Goal: Task Accomplishment & Management: Use online tool/utility

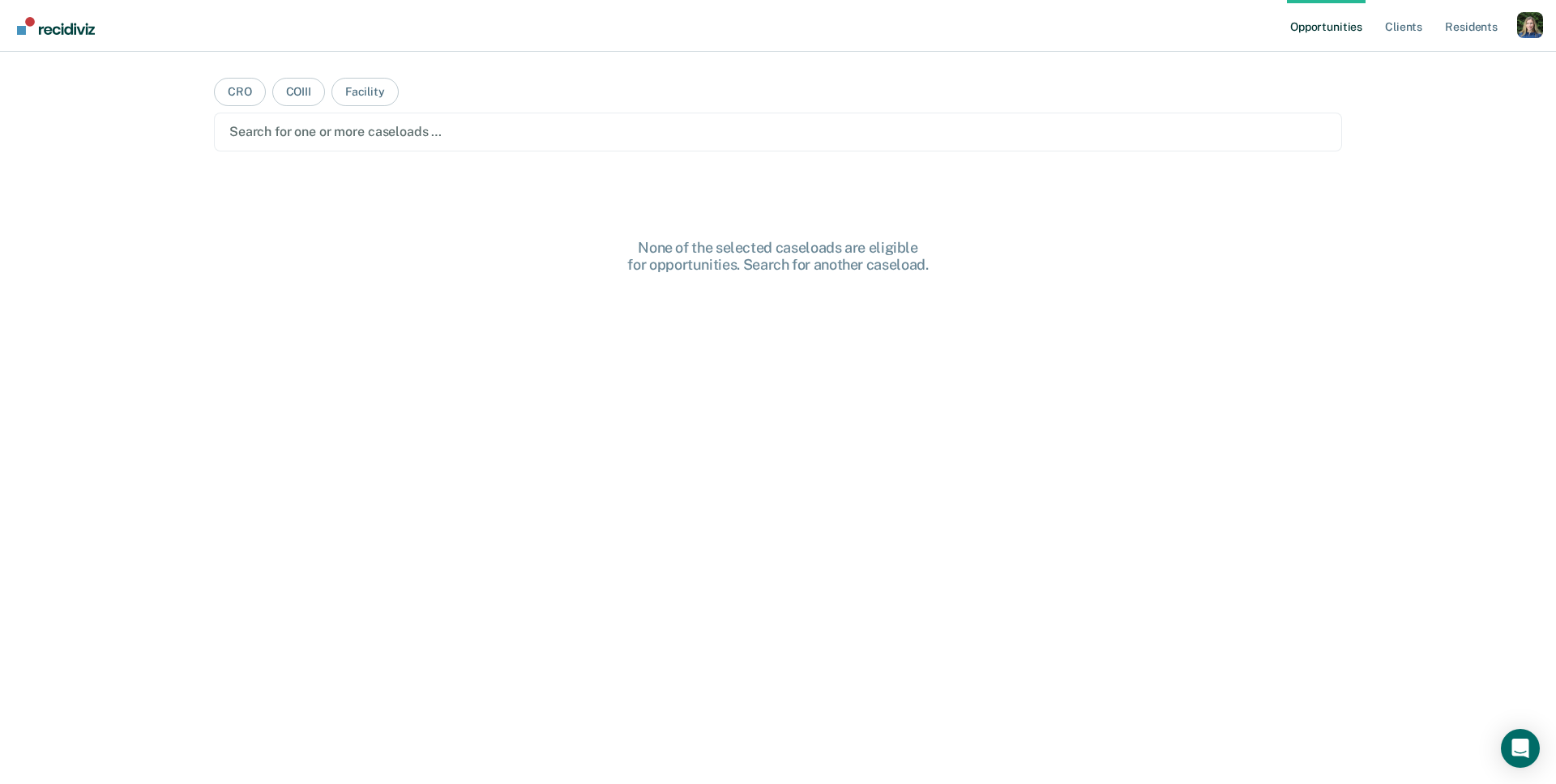
click at [1035, 478] on div "None of the selected caseloads are eligible for opportunities. Search for anoth…" at bounding box center [778, 540] width 1128 height 602
click at [1527, 27] on div "Profile dropdown button" at bounding box center [1530, 25] width 26 height 26
click at [1423, 61] on link "Profile" at bounding box center [1464, 66] width 130 height 14
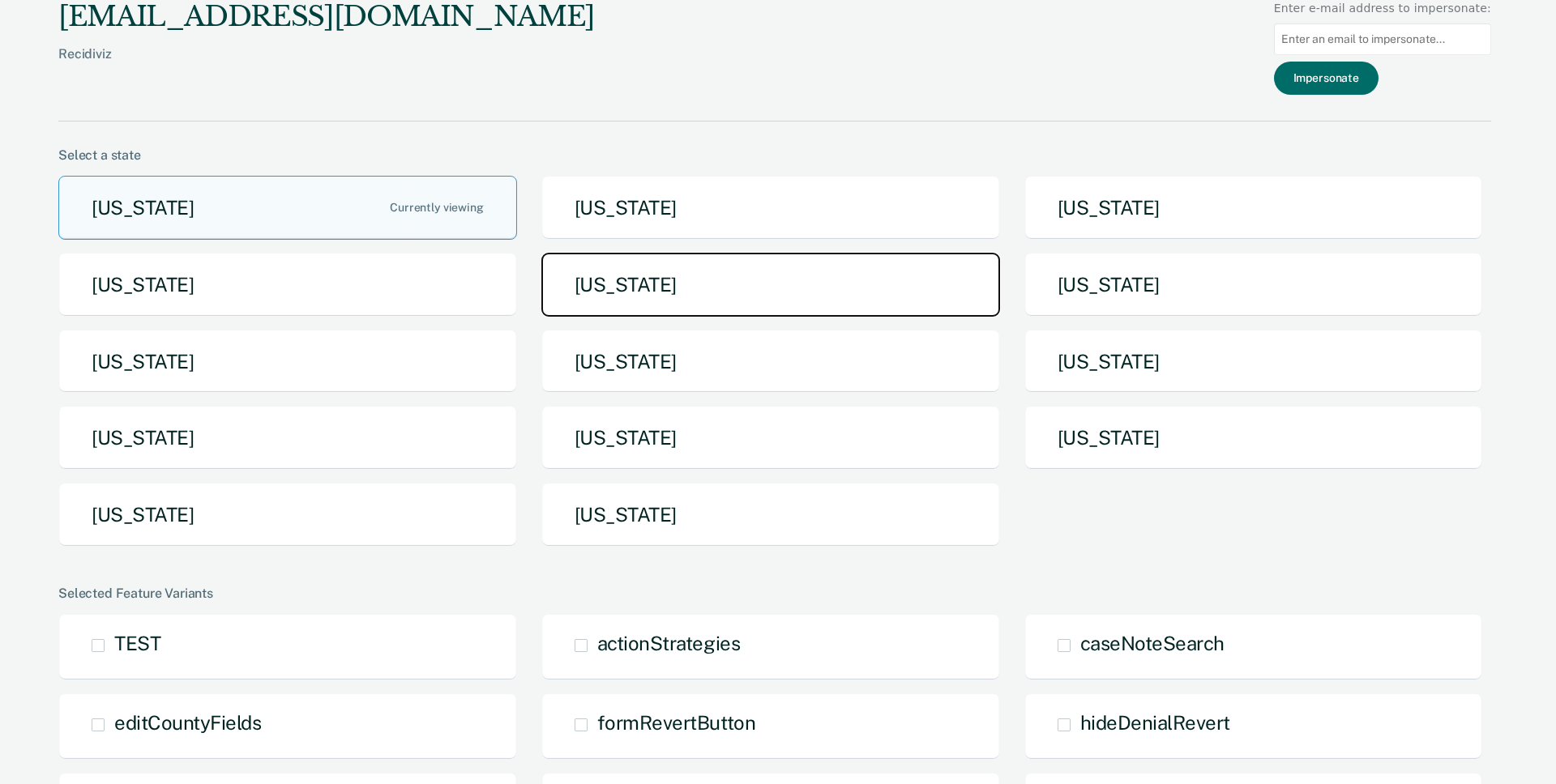
click at [668, 266] on button "[US_STATE]" at bounding box center [770, 285] width 458 height 64
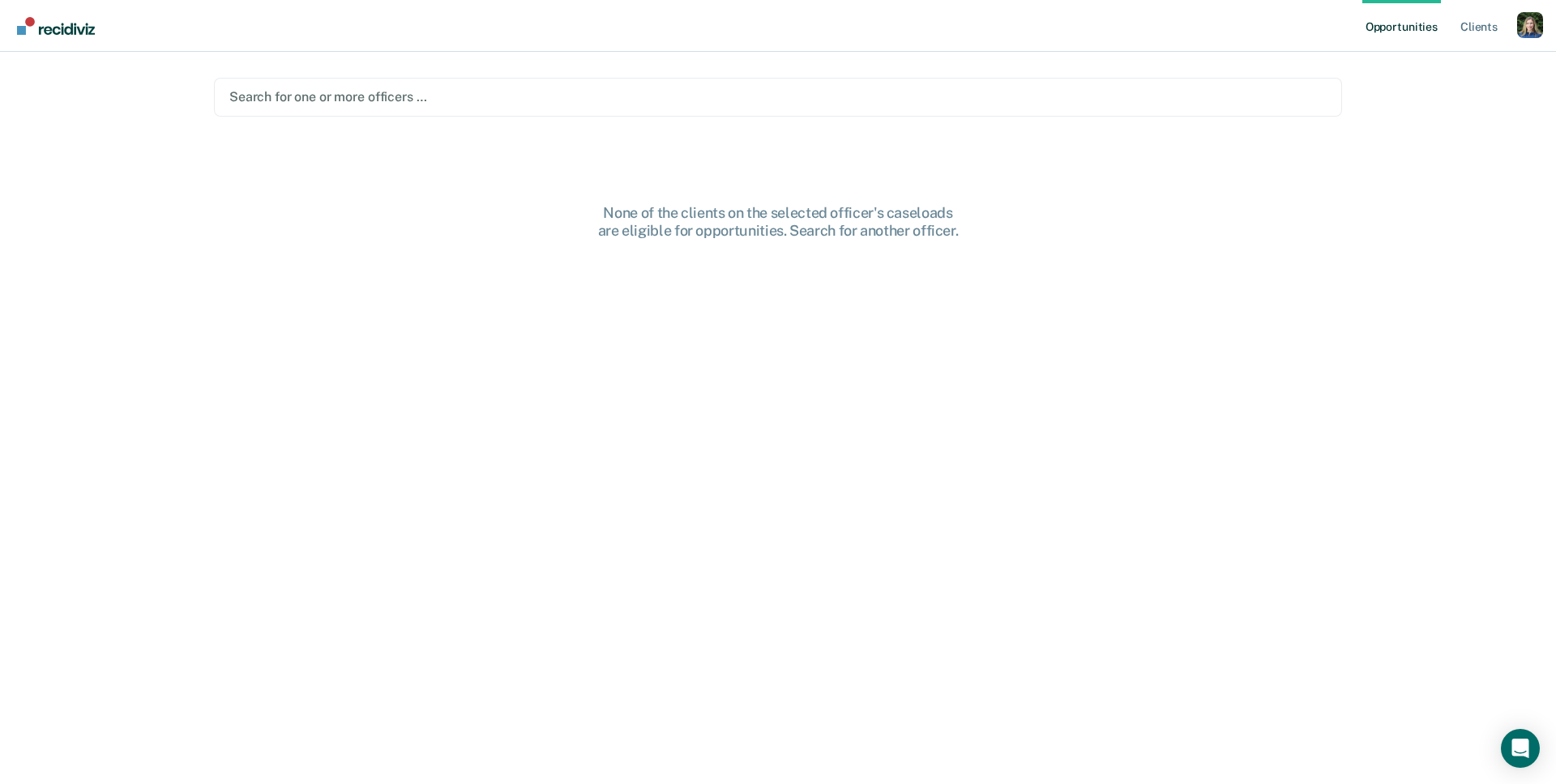
click at [568, 103] on div at bounding box center [778, 96] width 1098 height 18
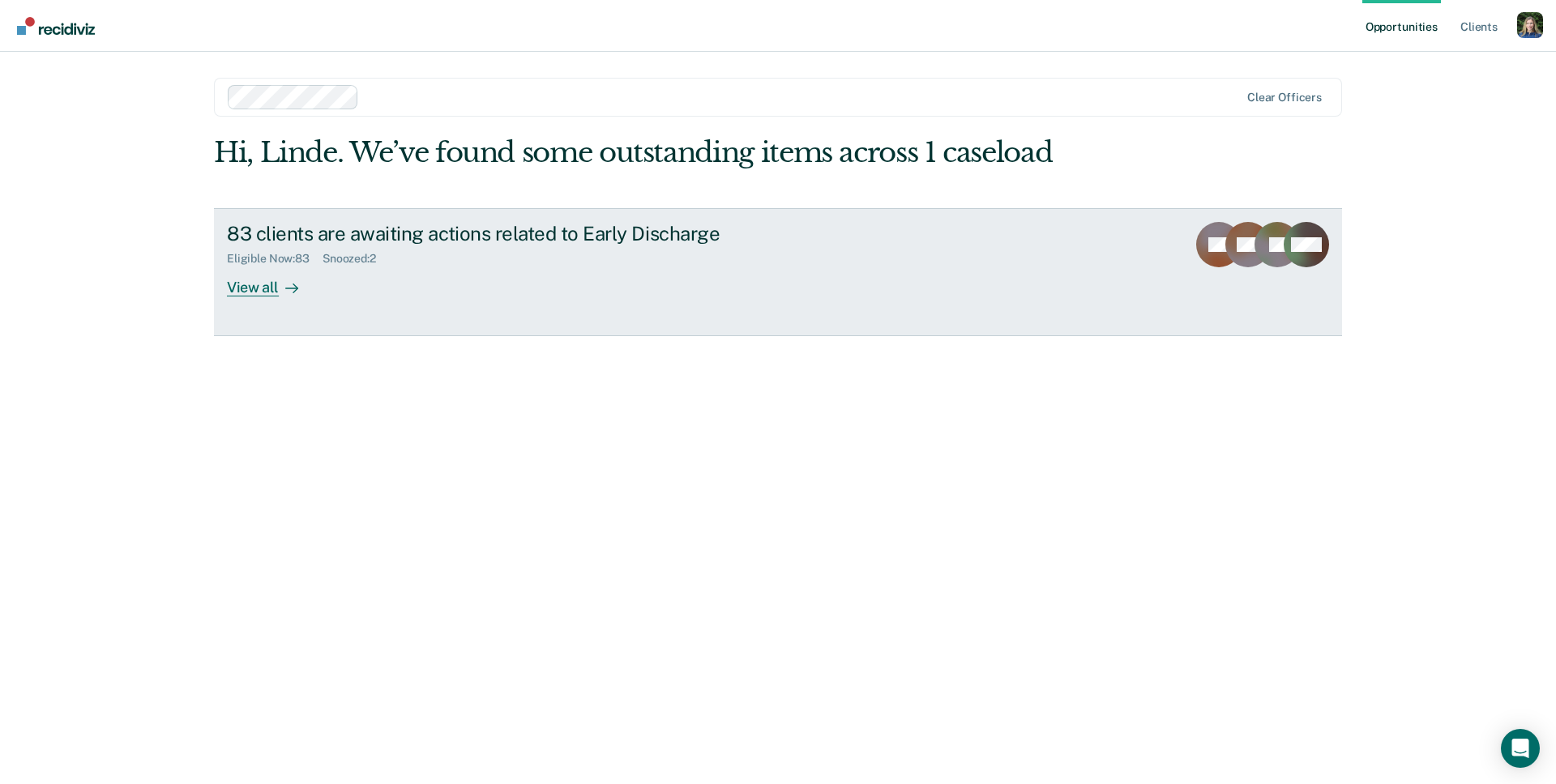
click at [422, 272] on div "83 clients are awaiting actions related to Early Discharge Eligible Now : 83 Sn…" at bounding box center [531, 258] width 608 height 74
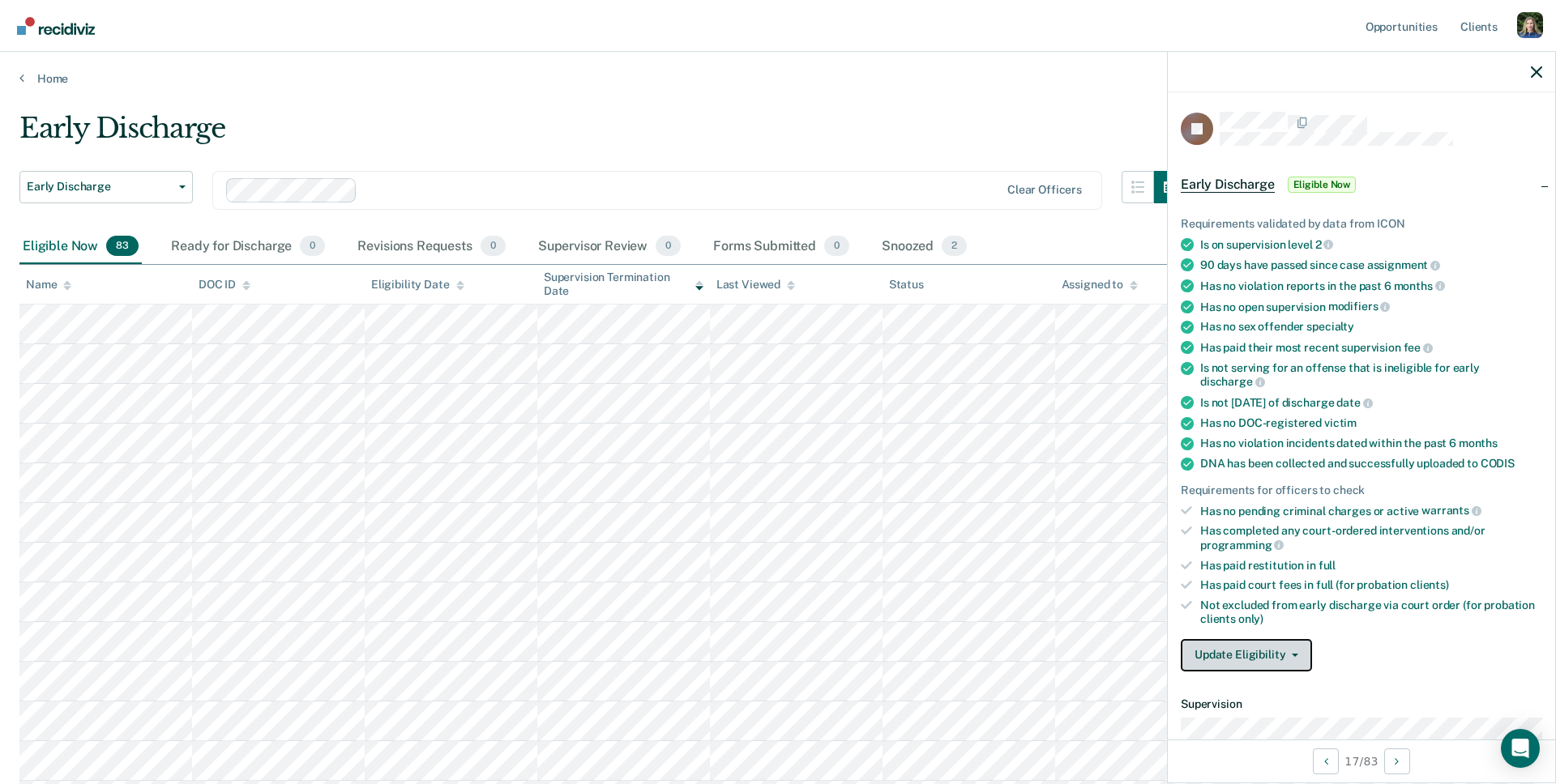
click at [1277, 643] on button "Update Eligibility" at bounding box center [1246, 655] width 131 height 32
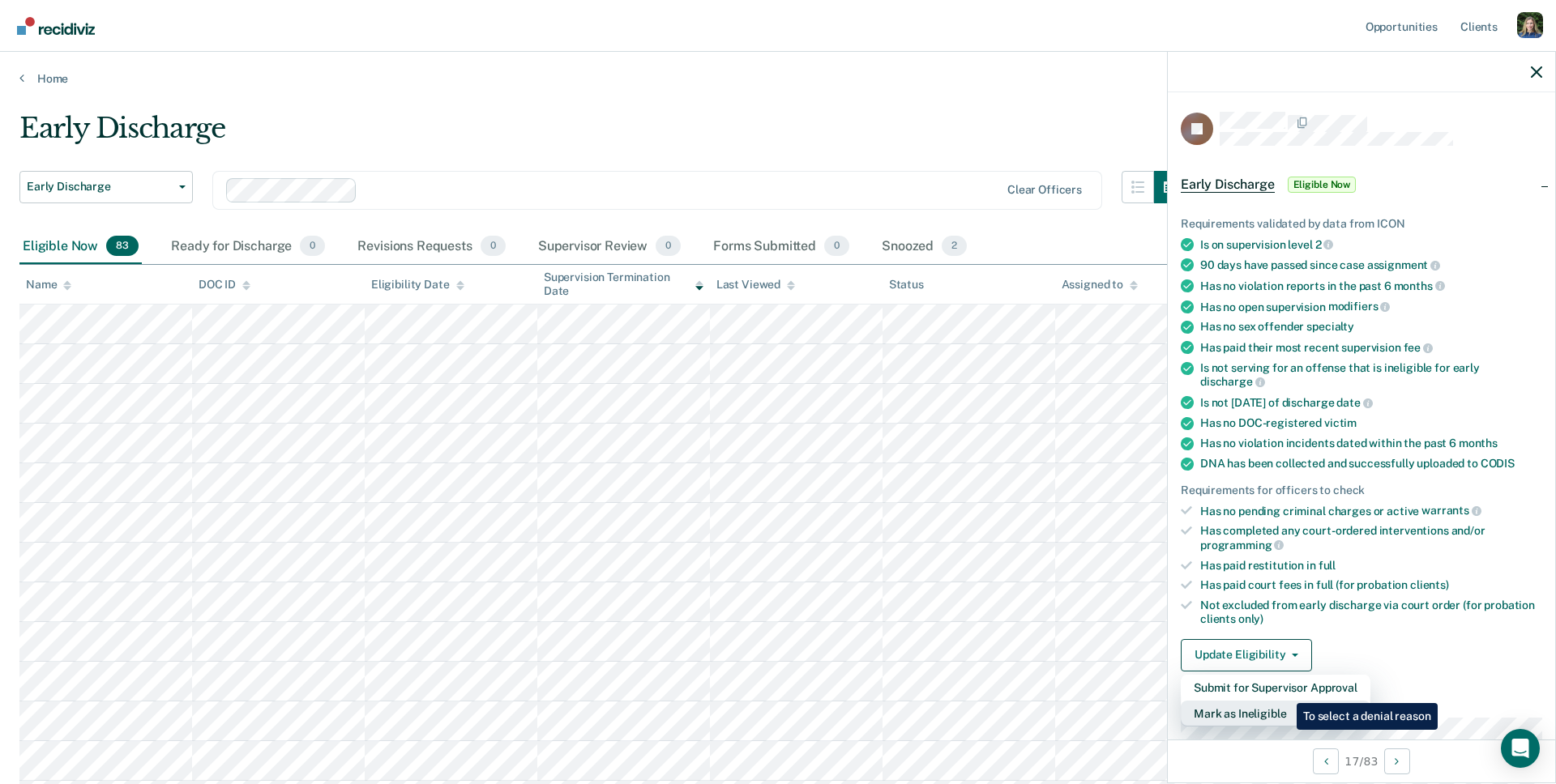
click at [1284, 701] on button "Mark as Ineligible" at bounding box center [1275, 714] width 189 height 26
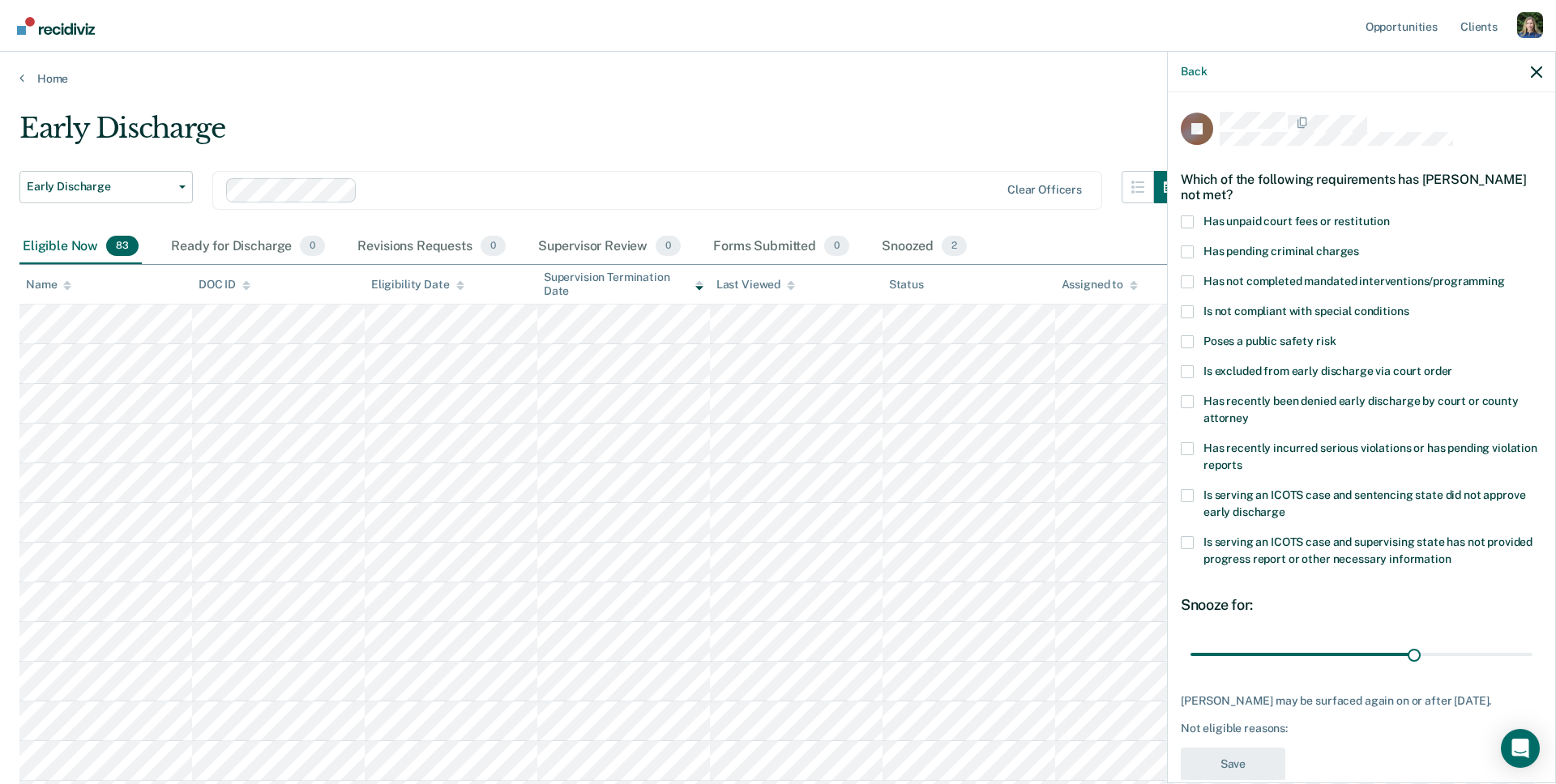
scroll to position [13, 0]
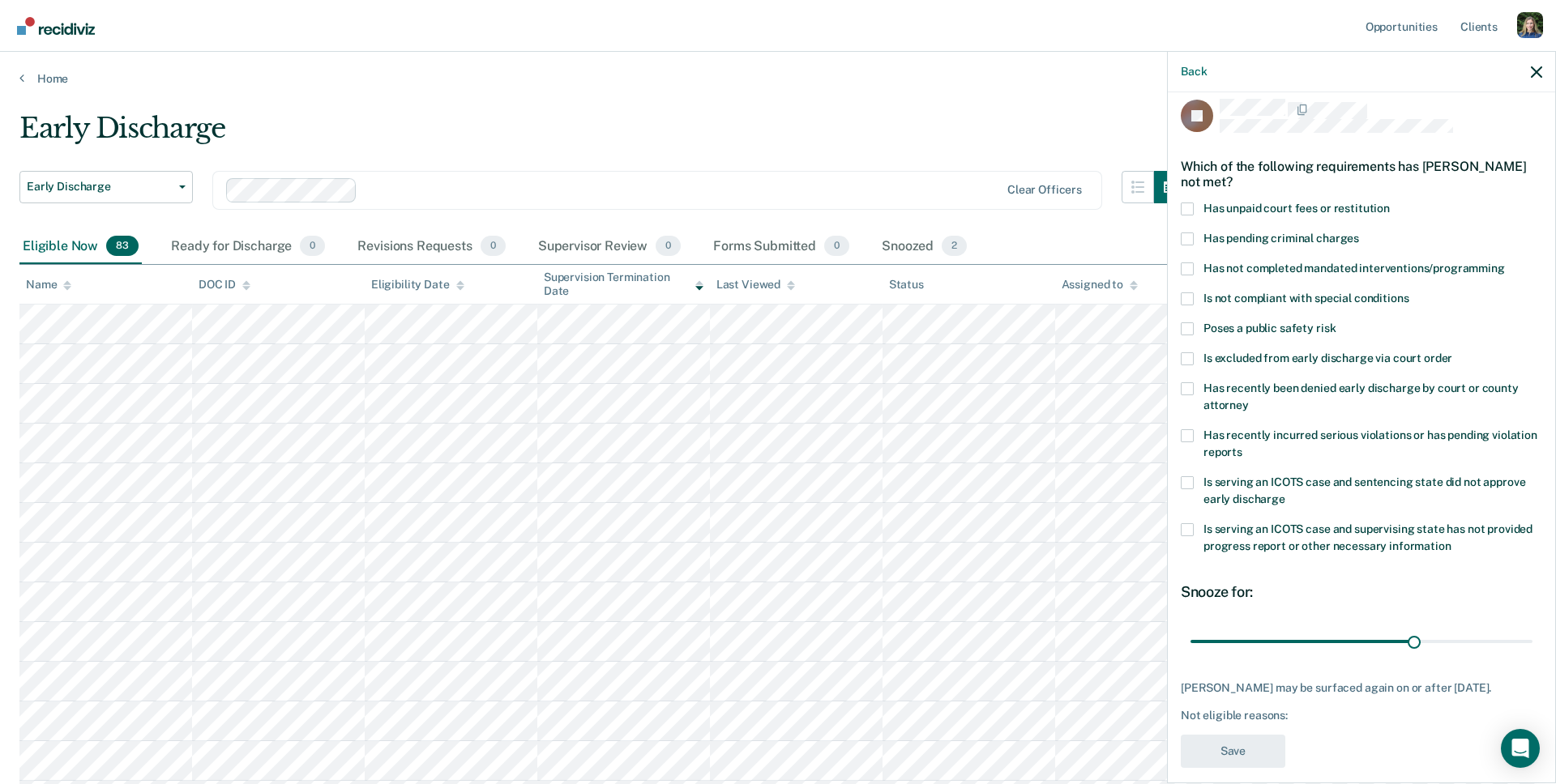
click at [1189, 524] on label "Is serving an ICOTS case and supervising state has not provided progress report…" at bounding box center [1361, 540] width 361 height 34
click at [1451, 540] on input "Is serving an ICOTS case and supervising state has not provided progress report…" at bounding box center [1451, 540] width 0 height 0
click at [1188, 524] on span at bounding box center [1187, 530] width 13 height 13
click at [1451, 540] on input "Is serving an ICOTS case and supervising state has not provided progress report…" at bounding box center [1451, 540] width 0 height 0
click at [1188, 477] on span at bounding box center [1187, 483] width 13 height 13
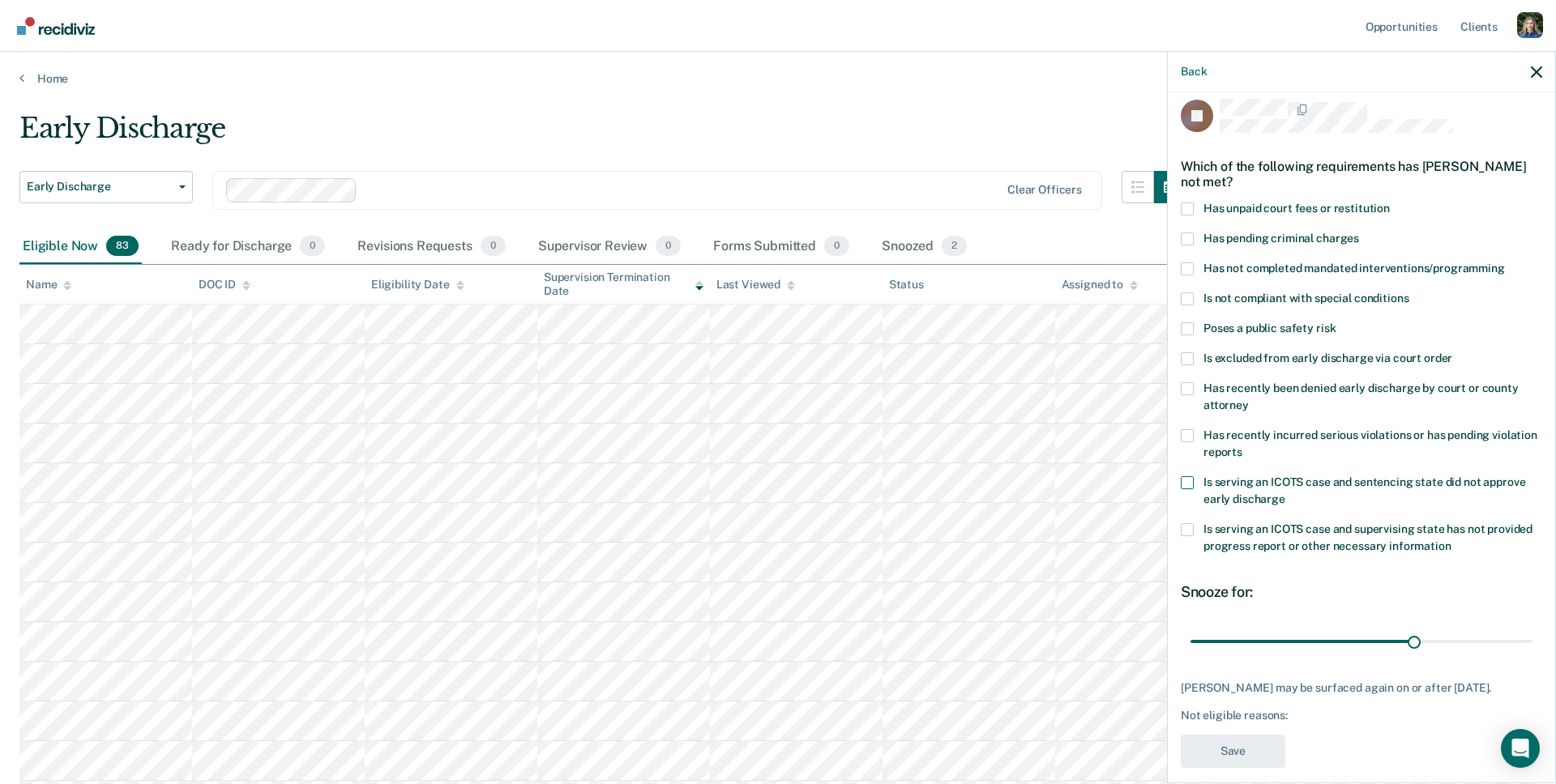
click at [1285, 493] on input "Is serving an ICOTS case and sentencing state did not approve early discharge" at bounding box center [1285, 493] width 0 height 0
click at [1188, 477] on span at bounding box center [1187, 483] width 13 height 13
click at [1285, 493] on input "Is serving an ICOTS case and sentencing state did not approve early discharge" at bounding box center [1285, 493] width 0 height 0
click at [1186, 430] on label "Has recently incurred serious violations or has pending violation reports" at bounding box center [1361, 446] width 361 height 34
click at [1243, 446] on input "Has recently incurred serious violations or has pending violation reports" at bounding box center [1243, 446] width 0 height 0
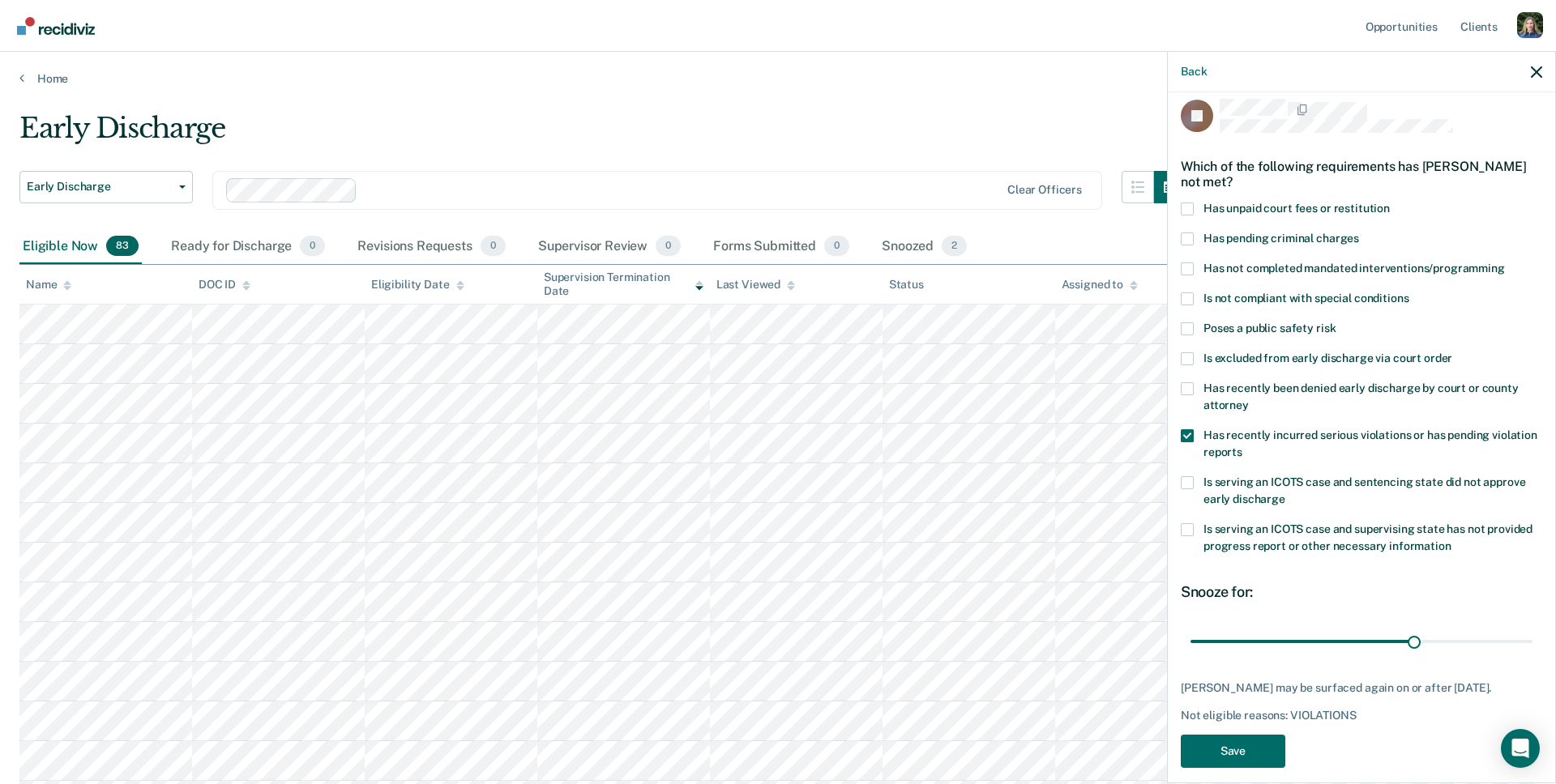
click at [1188, 382] on span at bounding box center [1187, 389] width 13 height 13
click at [1249, 400] on input "Has recently been denied early discharge by court or county attorney" at bounding box center [1249, 400] width 0 height 0
click at [1188, 411] on div "Has recently been denied early discharge by court or county attorney" at bounding box center [1361, 406] width 361 height 47
click at [1188, 382] on span at bounding box center [1187, 389] width 13 height 13
click at [1249, 400] on input "Has recently been denied early discharge by court or county attorney" at bounding box center [1249, 400] width 0 height 0
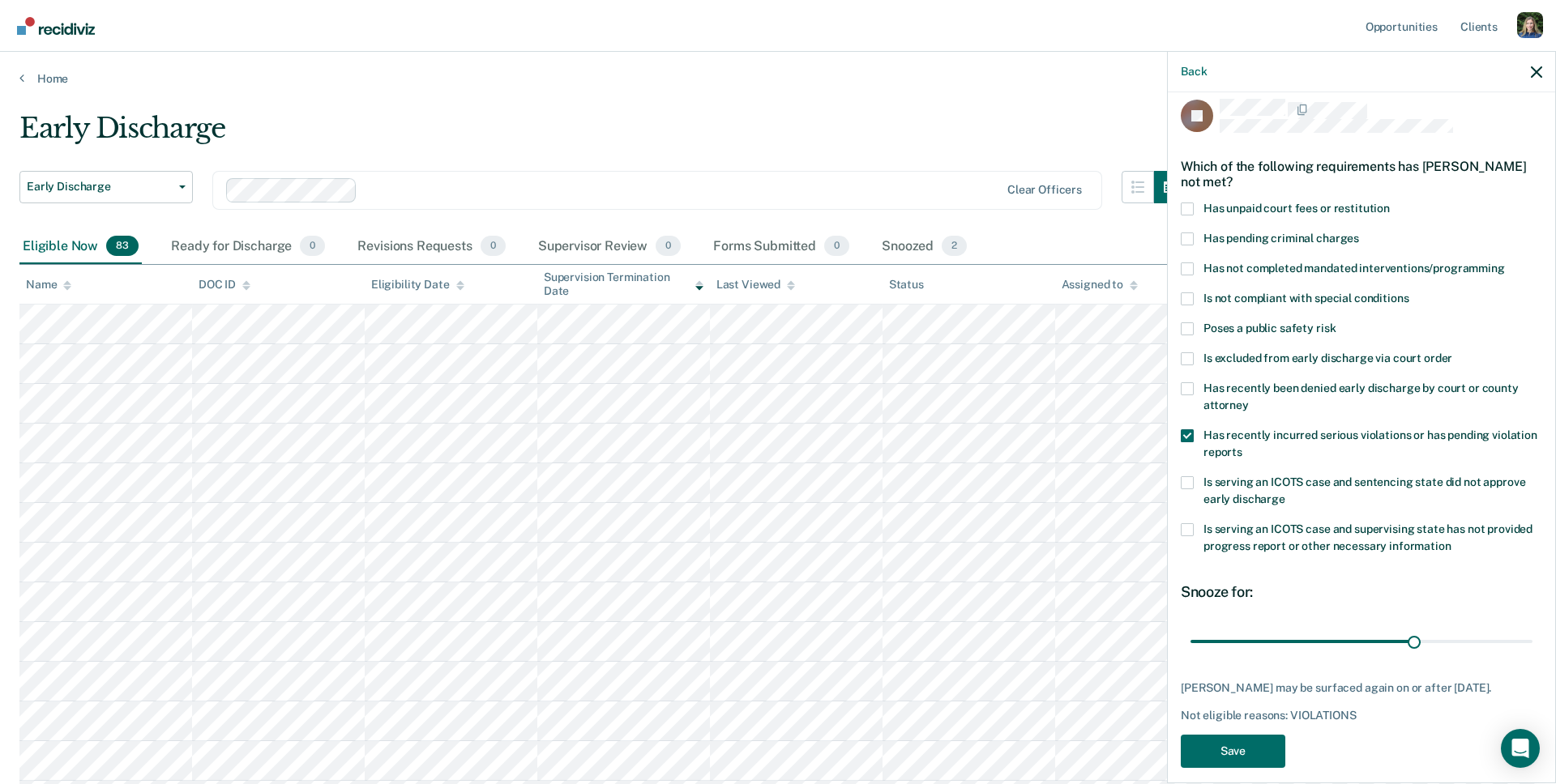
click at [1188, 410] on div "Has recently been denied early discharge by court or county attorney" at bounding box center [1361, 406] width 361 height 47
click at [1188, 430] on span at bounding box center [1187, 436] width 13 height 13
click at [1243, 446] on input "Has recently incurred serious violations or has pending violation reports" at bounding box center [1243, 446] width 0 height 0
click at [1535, 76] on icon "button" at bounding box center [1536, 72] width 11 height 11
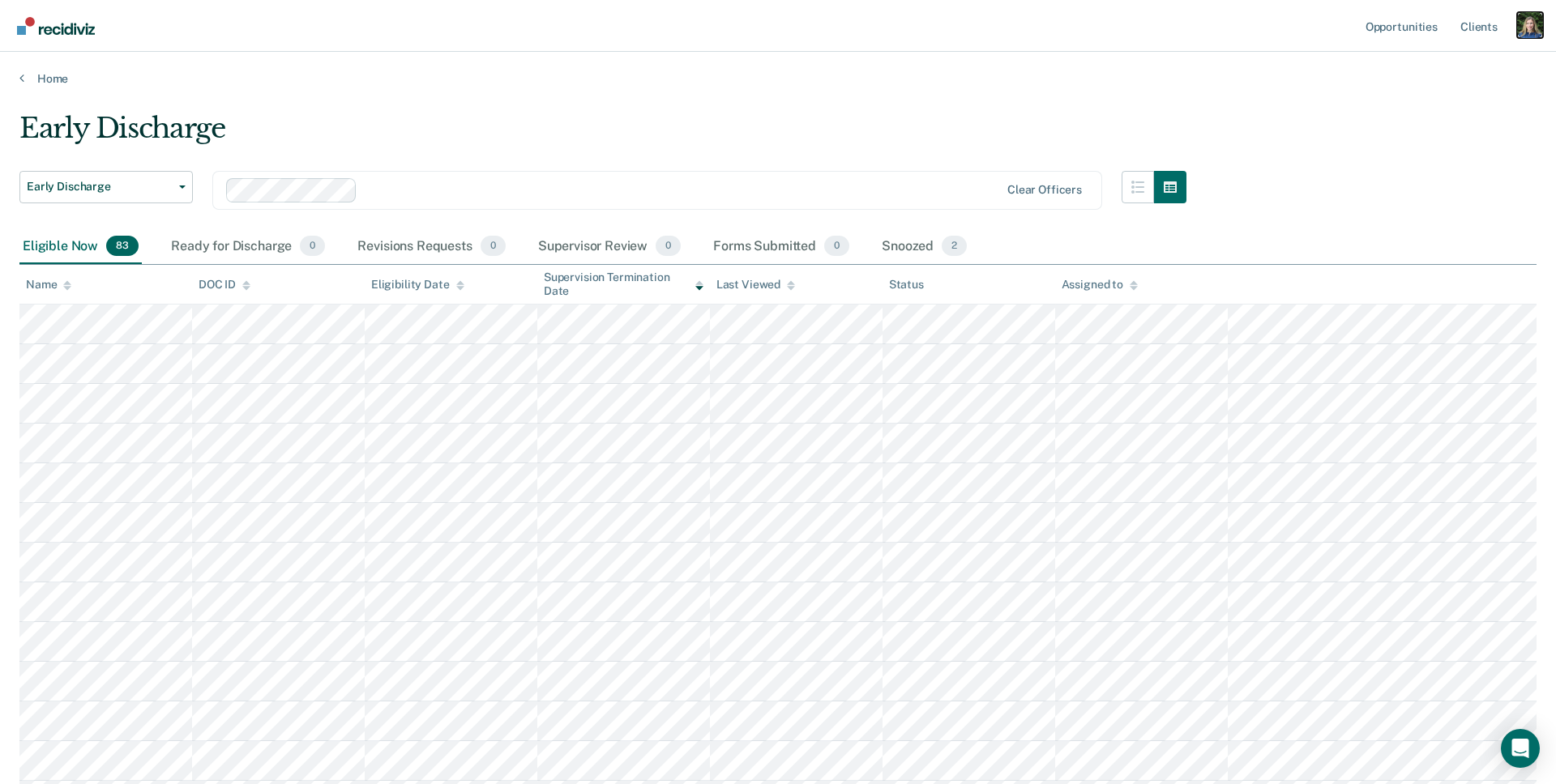
click at [1533, 17] on div "Profile dropdown button" at bounding box center [1530, 25] width 26 height 26
click at [1415, 62] on link "Profile" at bounding box center [1464, 66] width 130 height 14
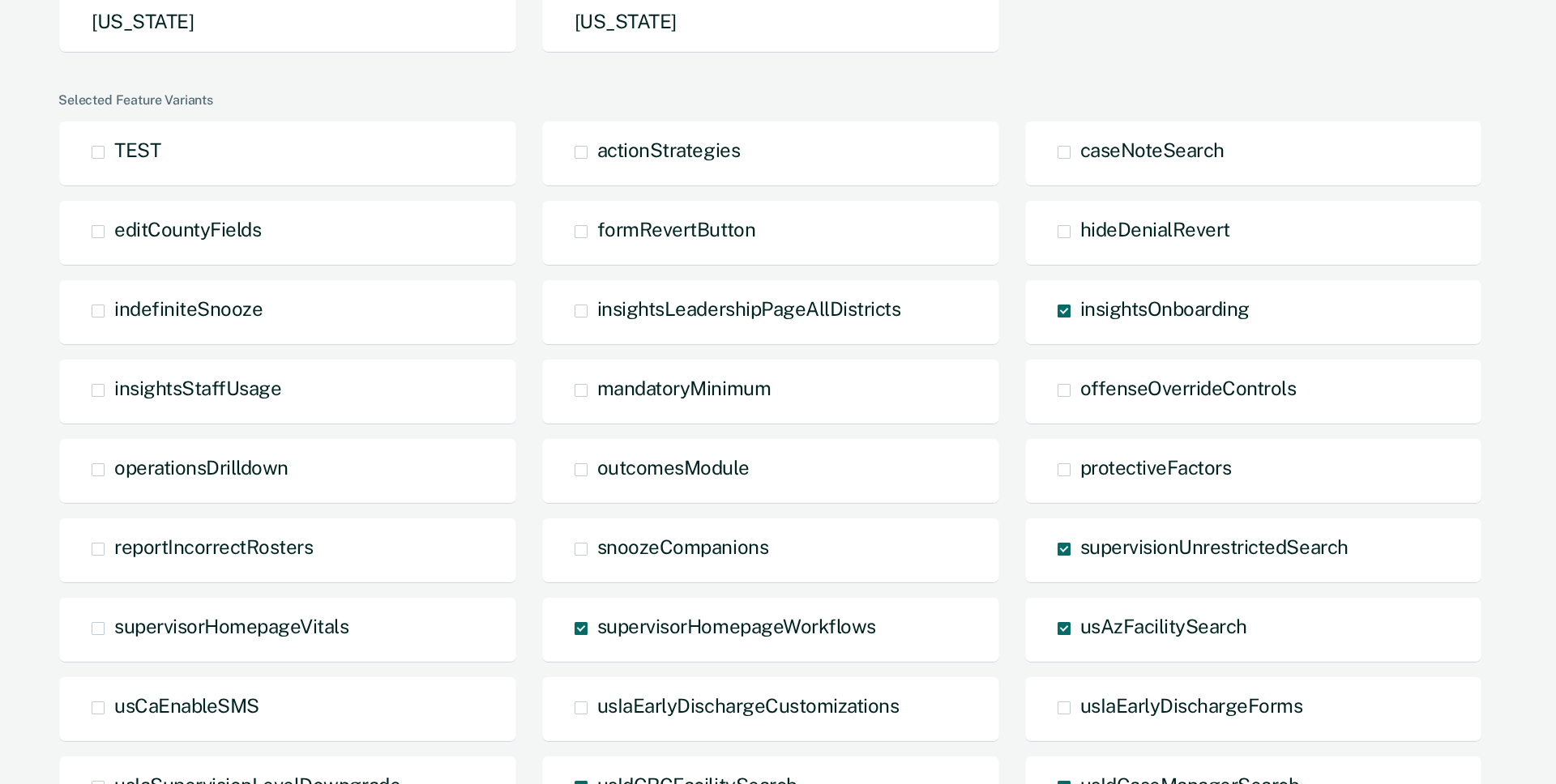
scroll to position [494, 0]
click at [269, 328] on div "indefiniteSnooze" at bounding box center [287, 312] width 458 height 66
click at [98, 313] on span at bounding box center [98, 310] width 13 height 13
click at [114, 322] on input "indefiniteSnooze" at bounding box center [114, 322] width 0 height 0
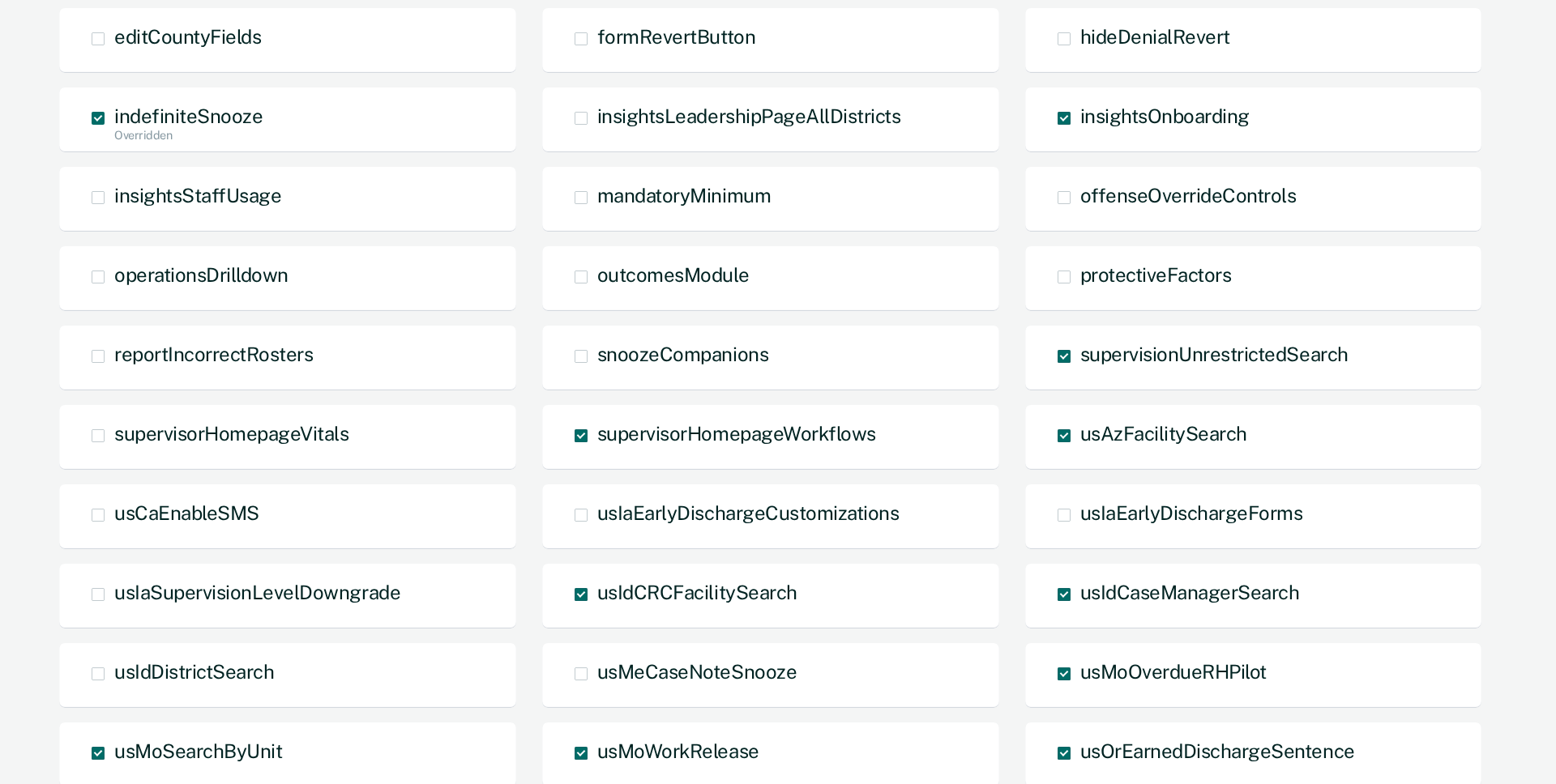
scroll to position [693, 0]
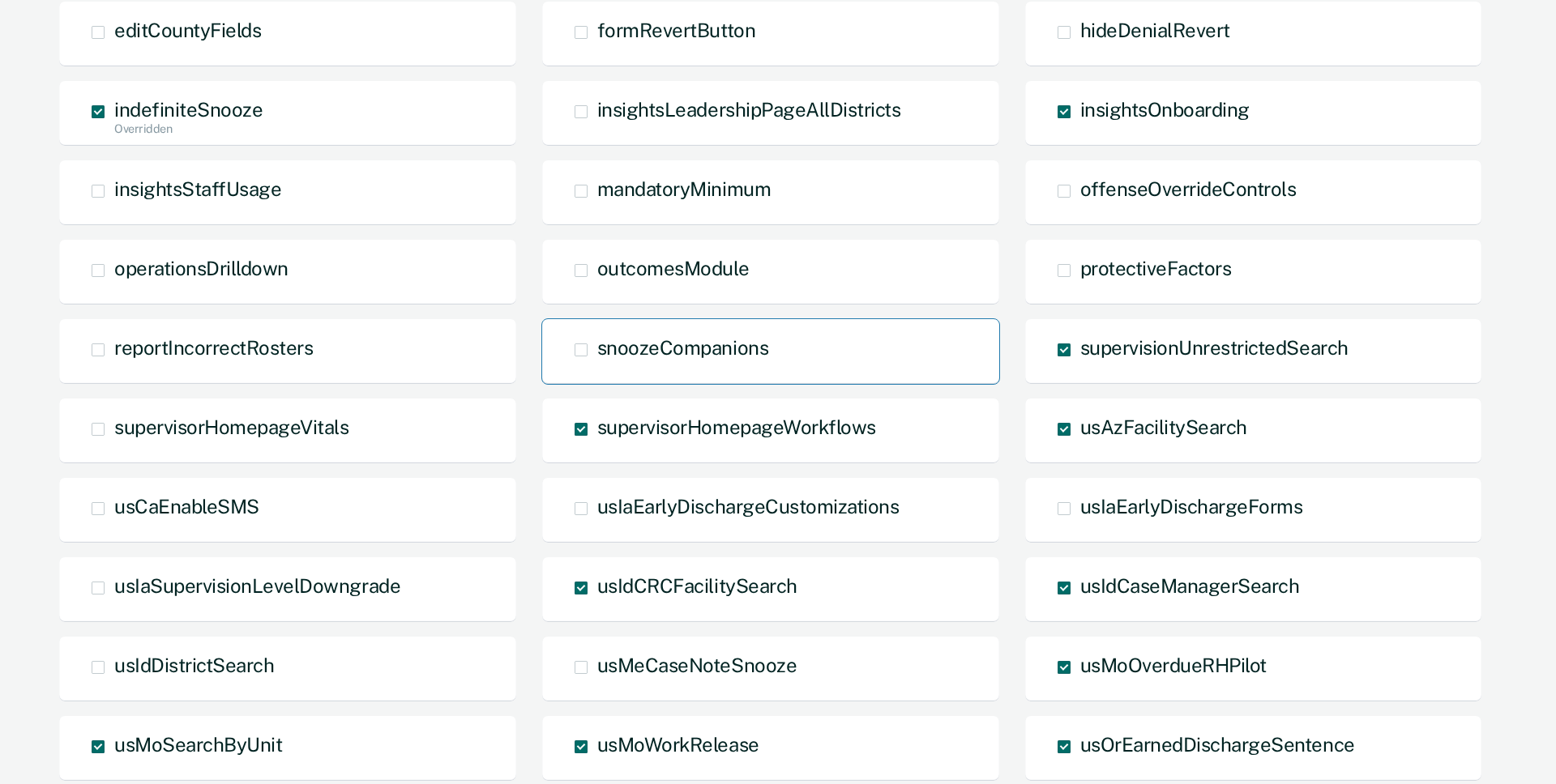
click at [582, 347] on span at bounding box center [581, 350] width 13 height 13
click at [597, 362] on input "snoozeCompanions" at bounding box center [597, 362] width 0 height 0
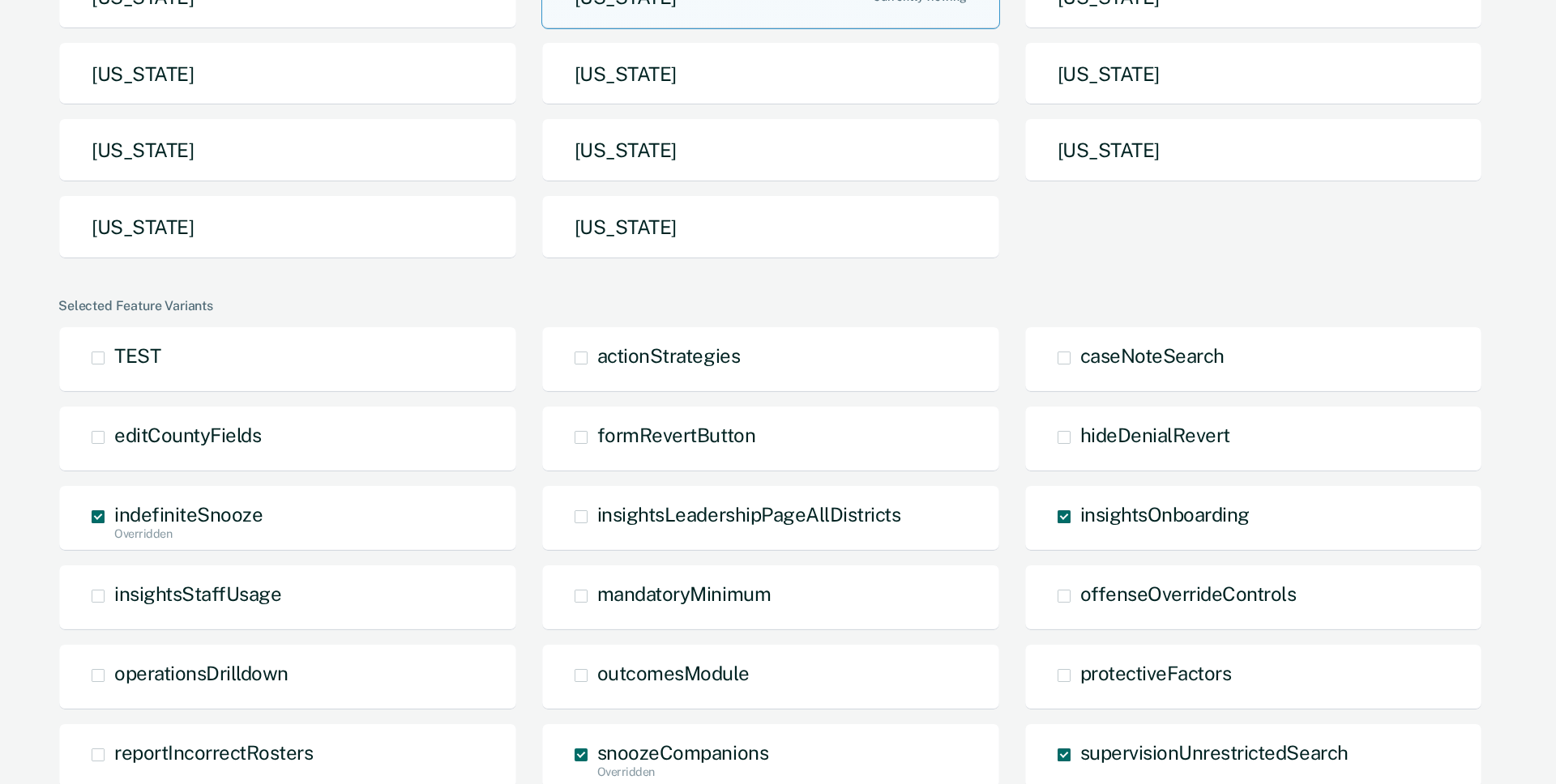
scroll to position [0, 0]
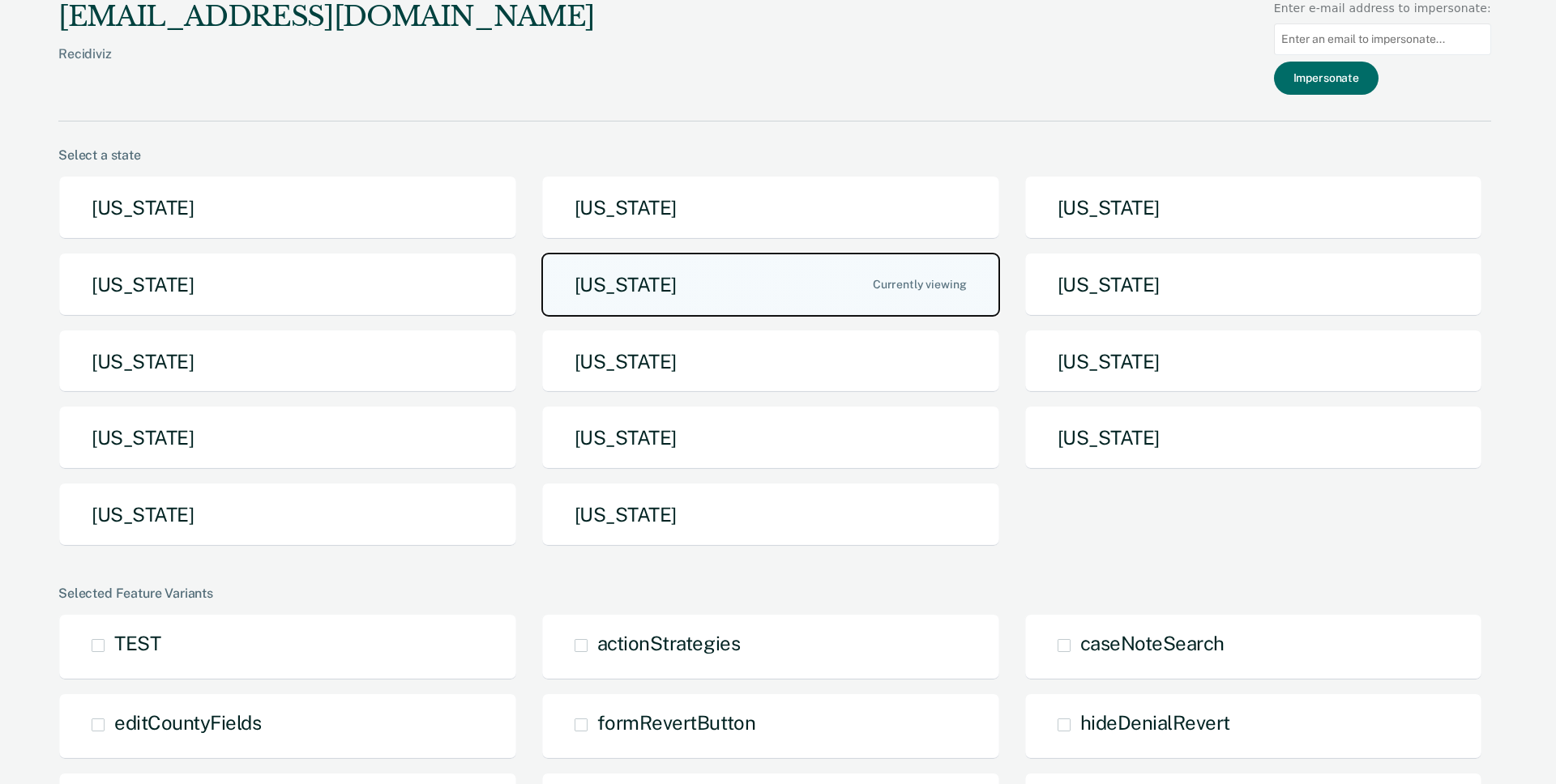
click at [828, 290] on button "[US_STATE]" at bounding box center [770, 285] width 458 height 64
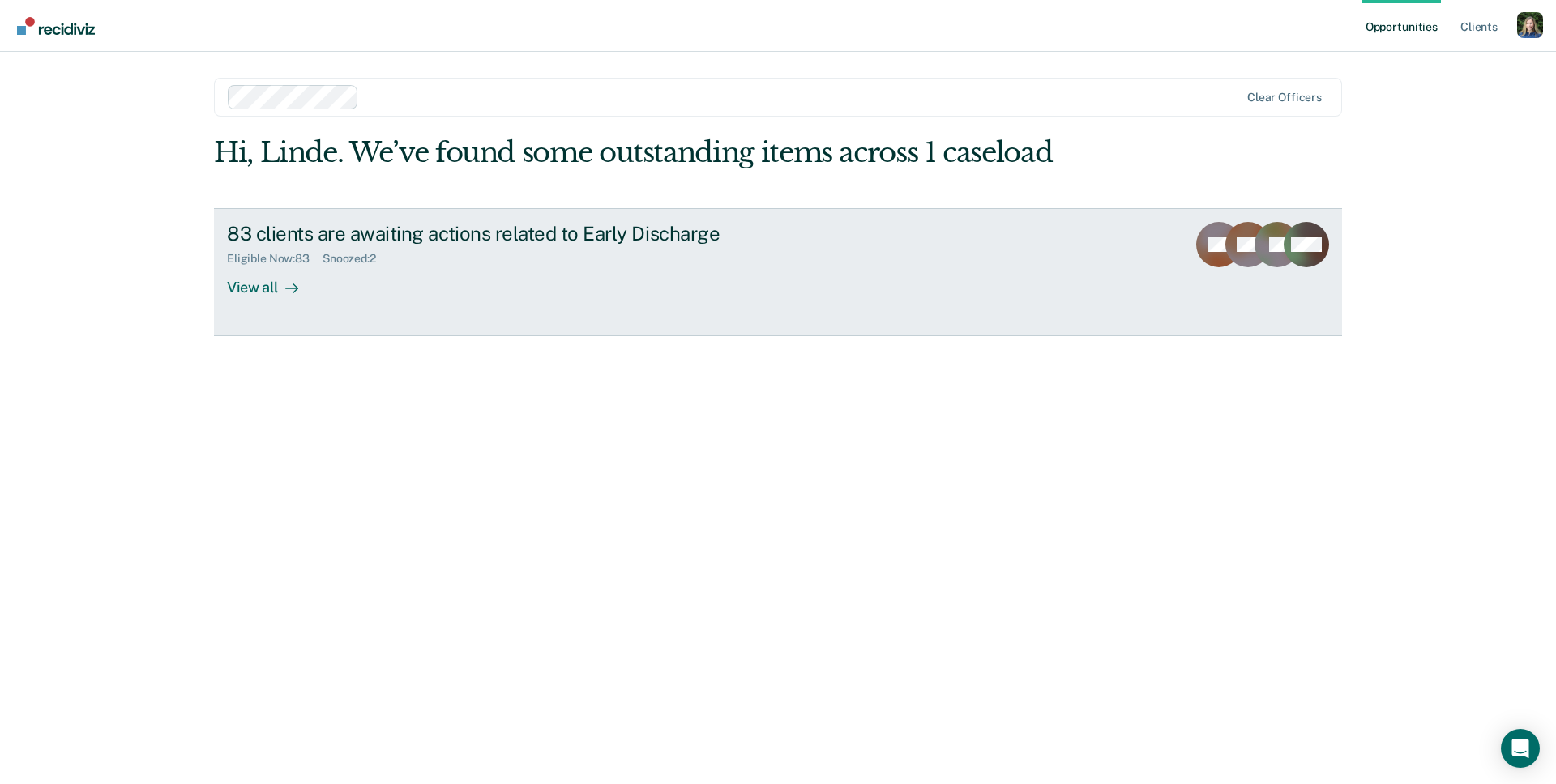
click at [425, 267] on div "83 clients are awaiting actions related to Early Discharge Eligible Now : 83 Sn…" at bounding box center [531, 258] width 608 height 74
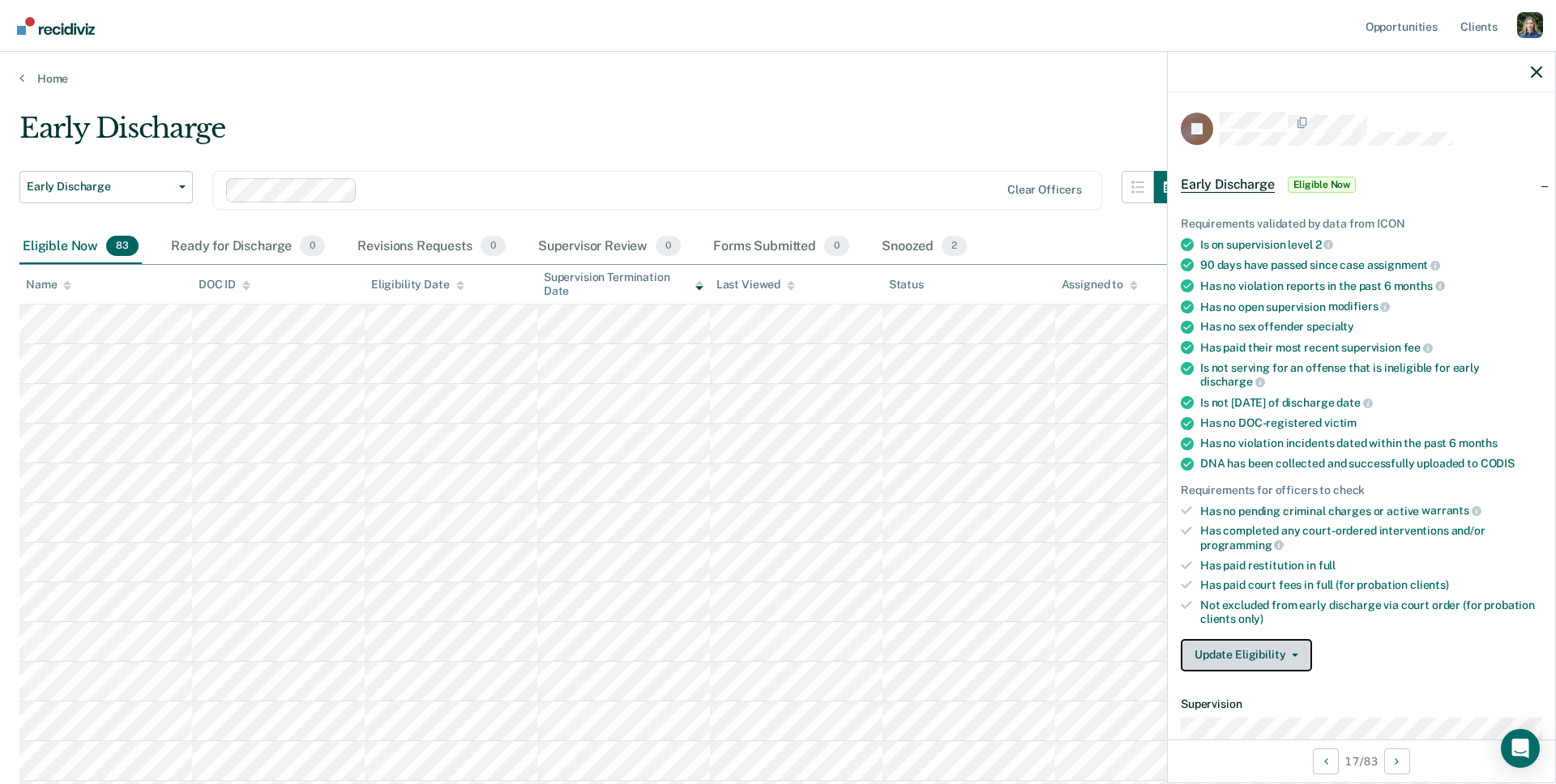
click at [1286, 639] on button "Update Eligibility" at bounding box center [1246, 655] width 131 height 32
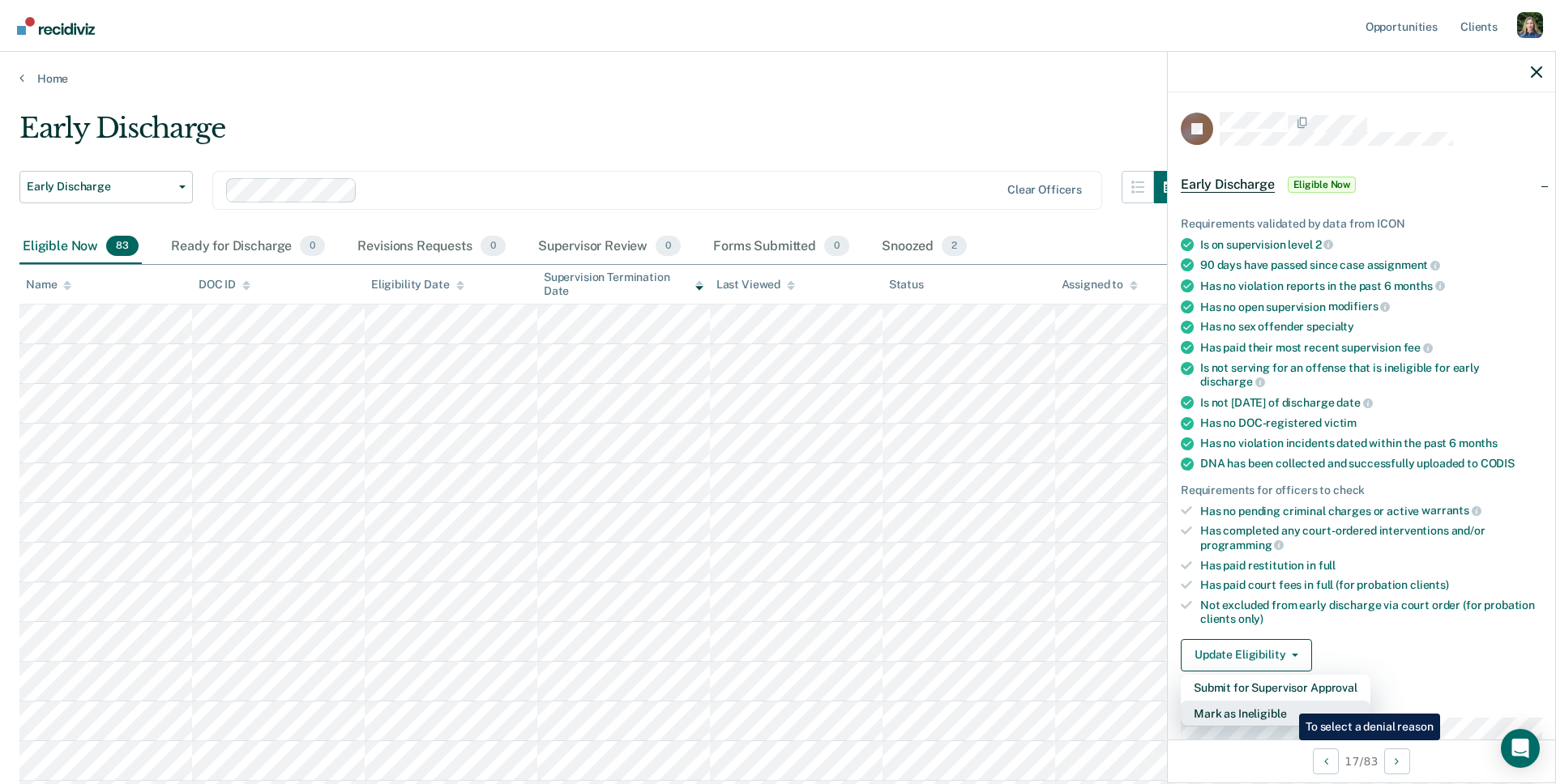
click at [1287, 701] on button "Mark as Ineligible" at bounding box center [1275, 714] width 189 height 26
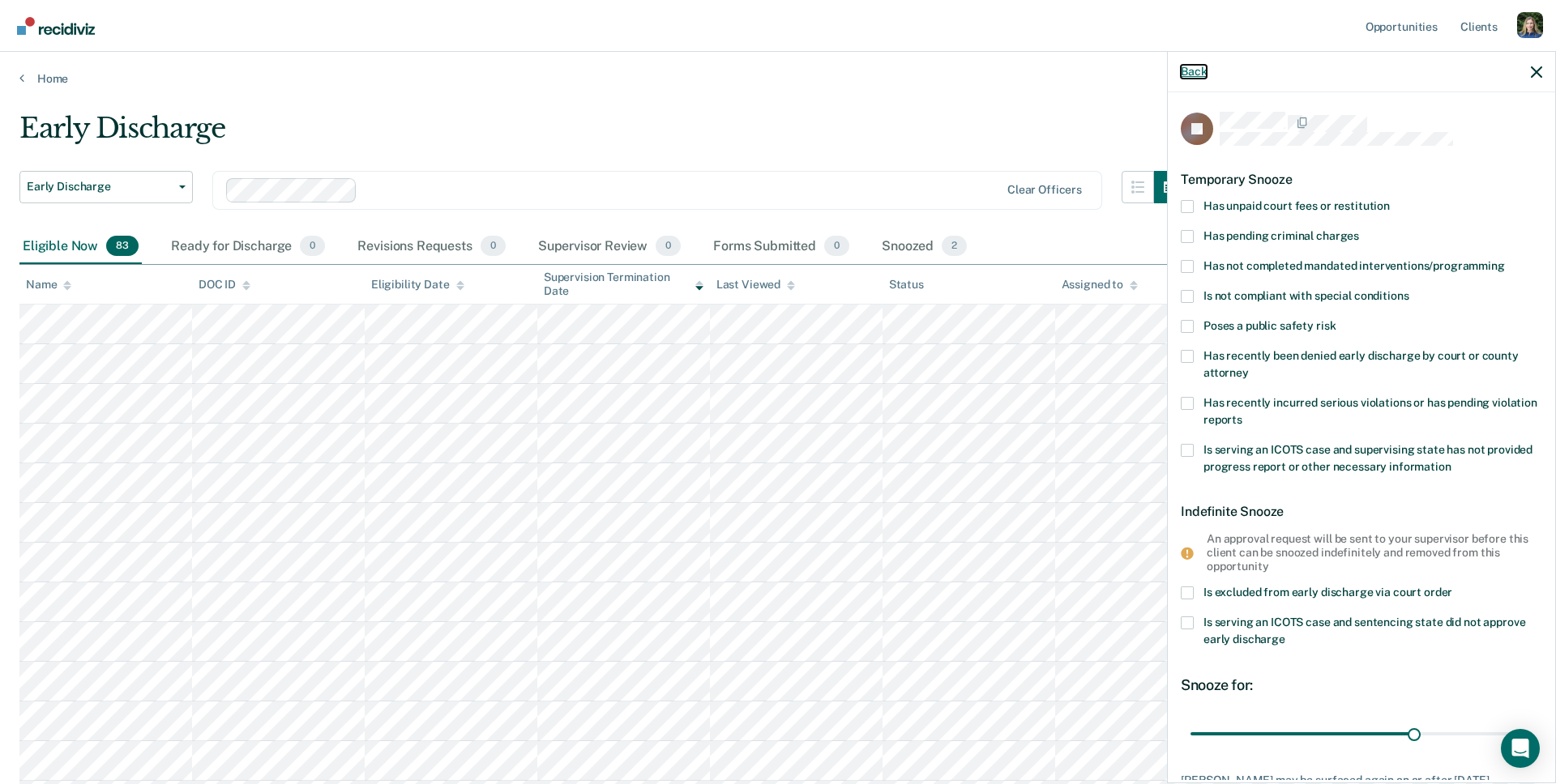
click at [1190, 72] on button "Back" at bounding box center [1194, 72] width 26 height 14
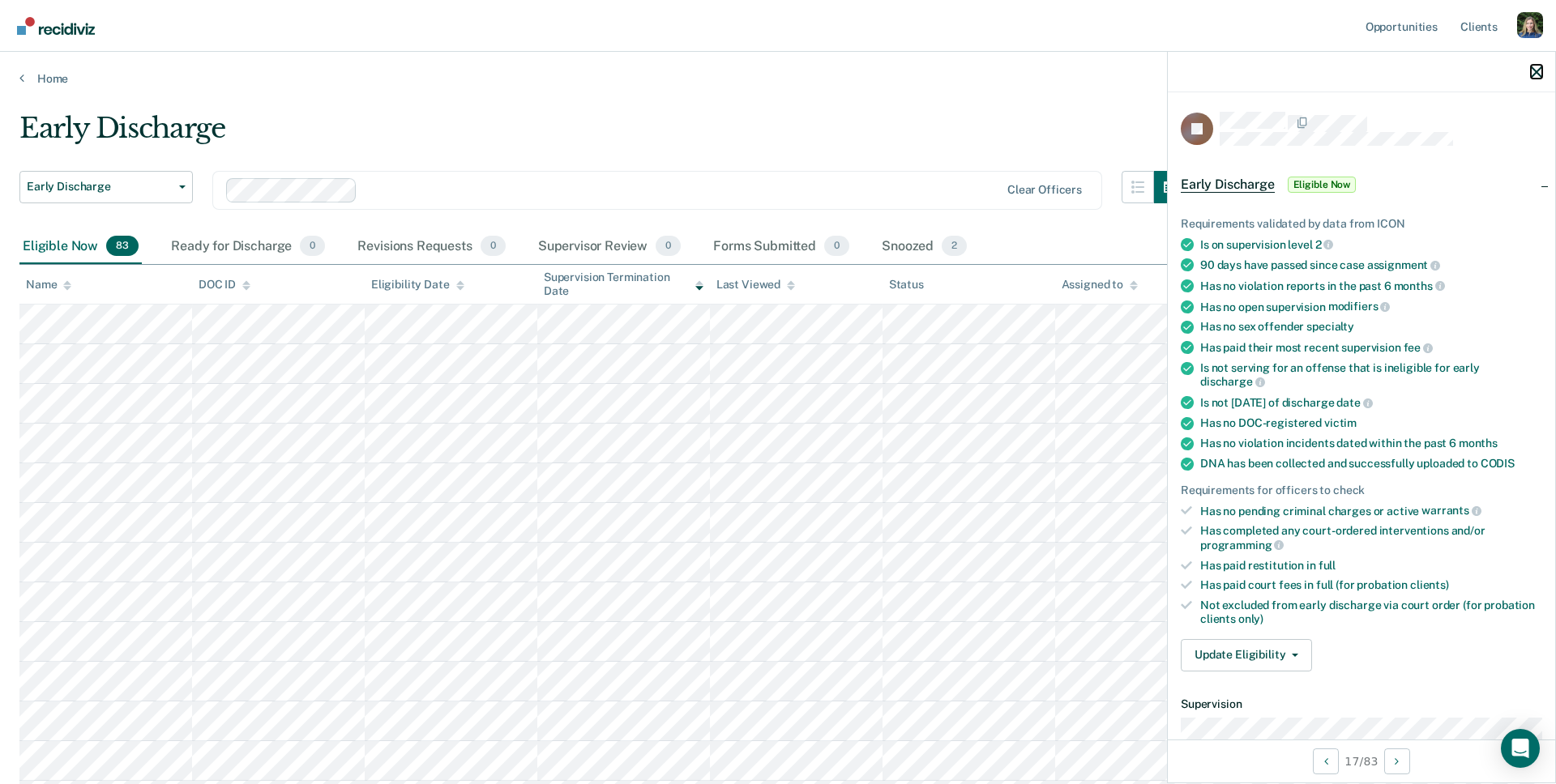
click at [1539, 72] on icon "button" at bounding box center [1536, 72] width 11 height 11
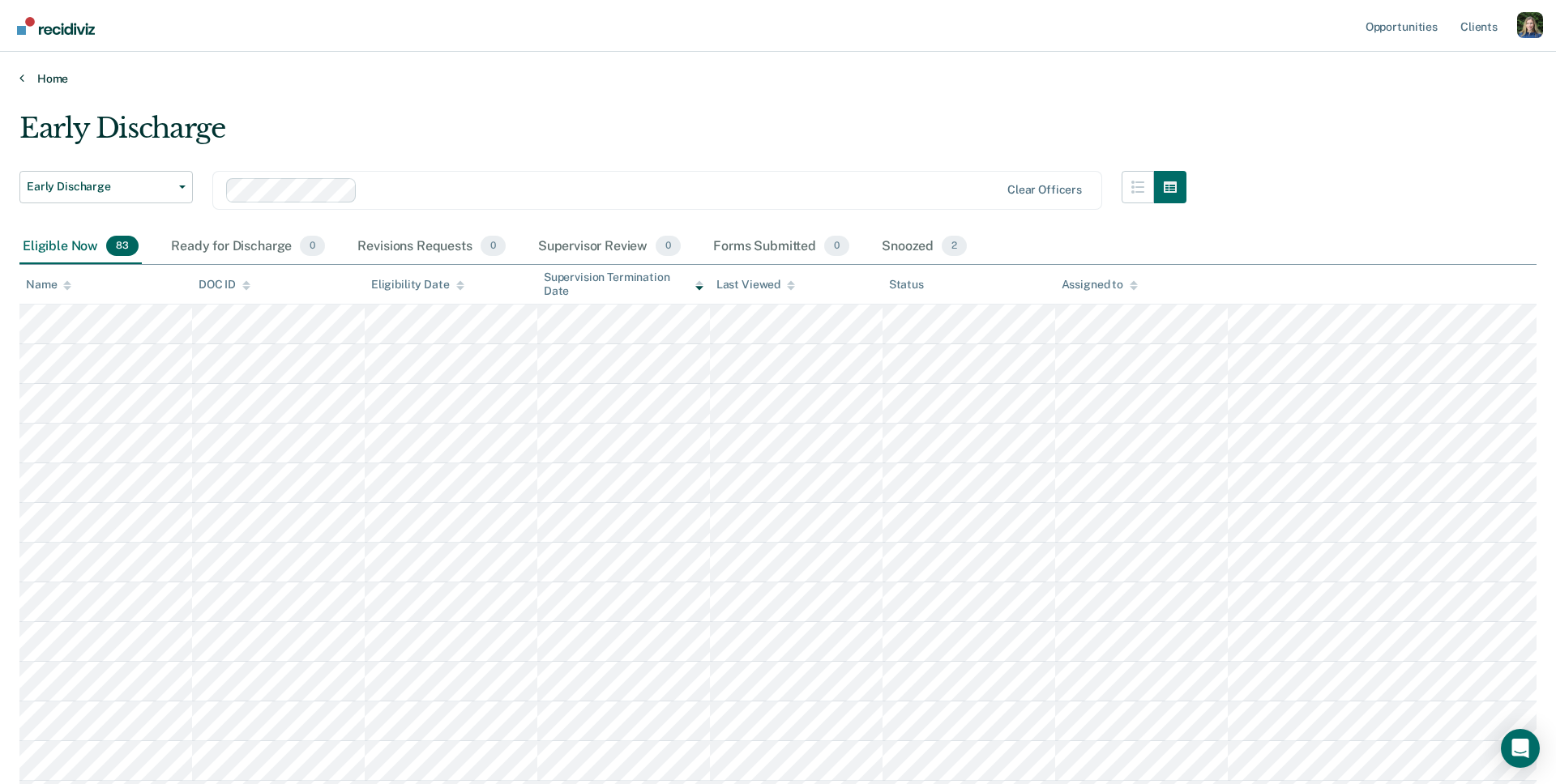
click at [39, 72] on link "Home" at bounding box center [777, 79] width 1517 height 15
